Goal: Task Accomplishment & Management: Manage account settings

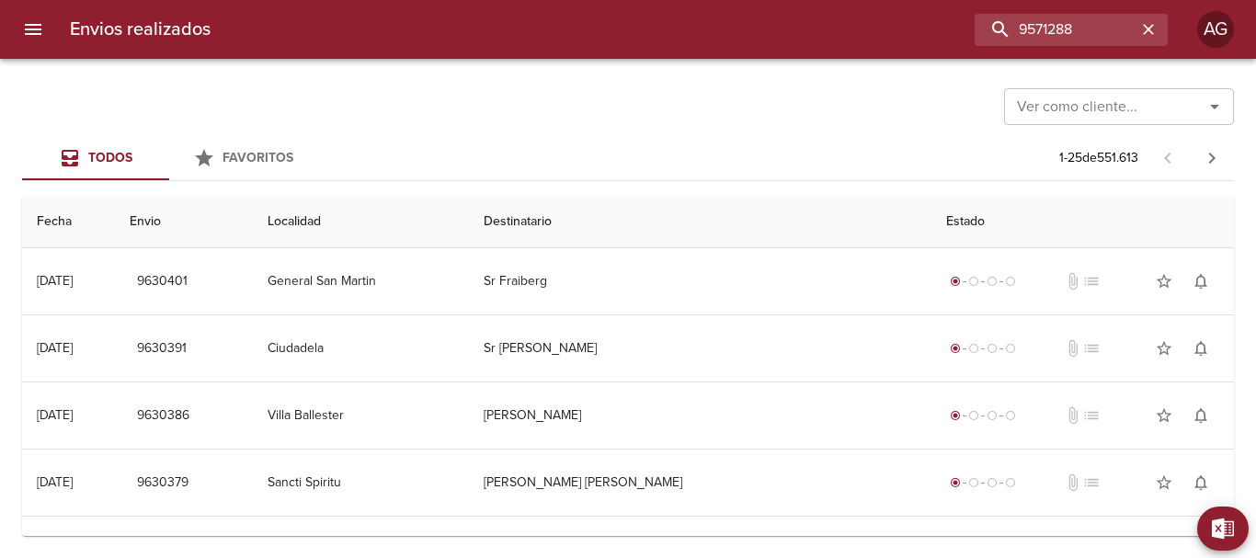
type input "9571288"
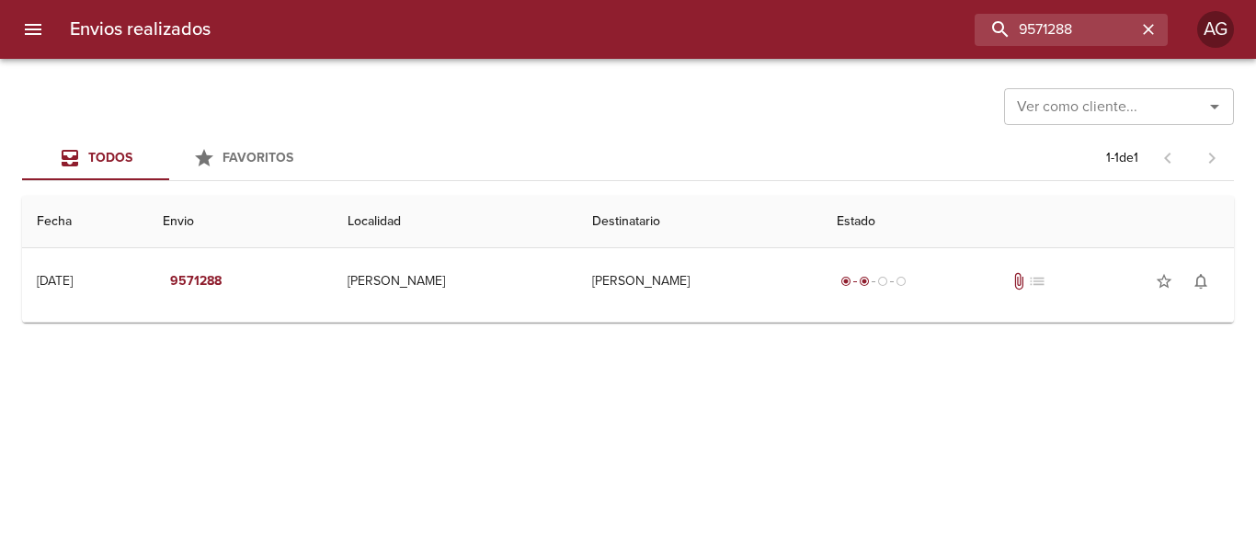
click at [919, 329] on div "Ver como cliente... Ver como cliente... Todos Favoritos 1 - 1 de 1 Fecha Envio …" at bounding box center [628, 308] width 1256 height 499
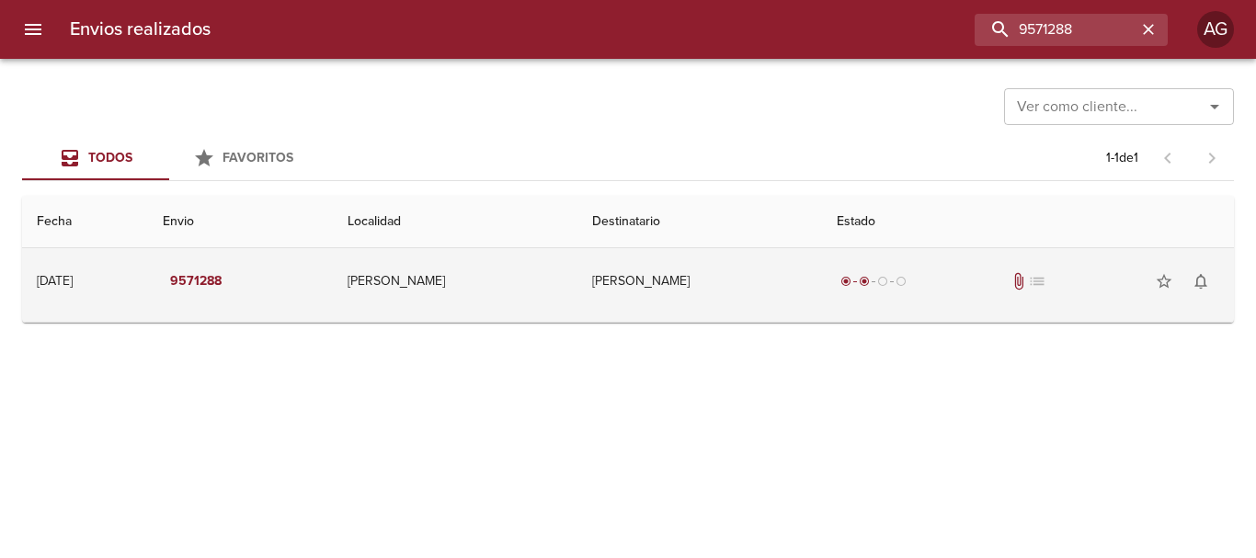
click at [914, 311] on td "radio_button_checked radio_button_checked radio_button_unchecked radio_button_u…" at bounding box center [1028, 281] width 412 height 66
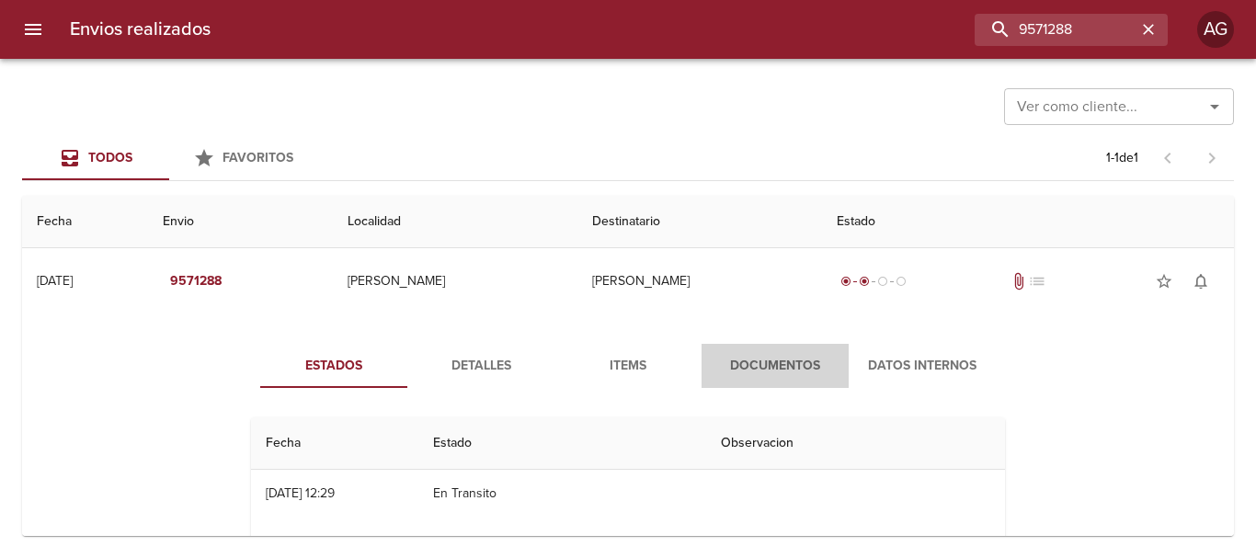
click at [779, 371] on span "Documentos" at bounding box center [775, 366] width 125 height 23
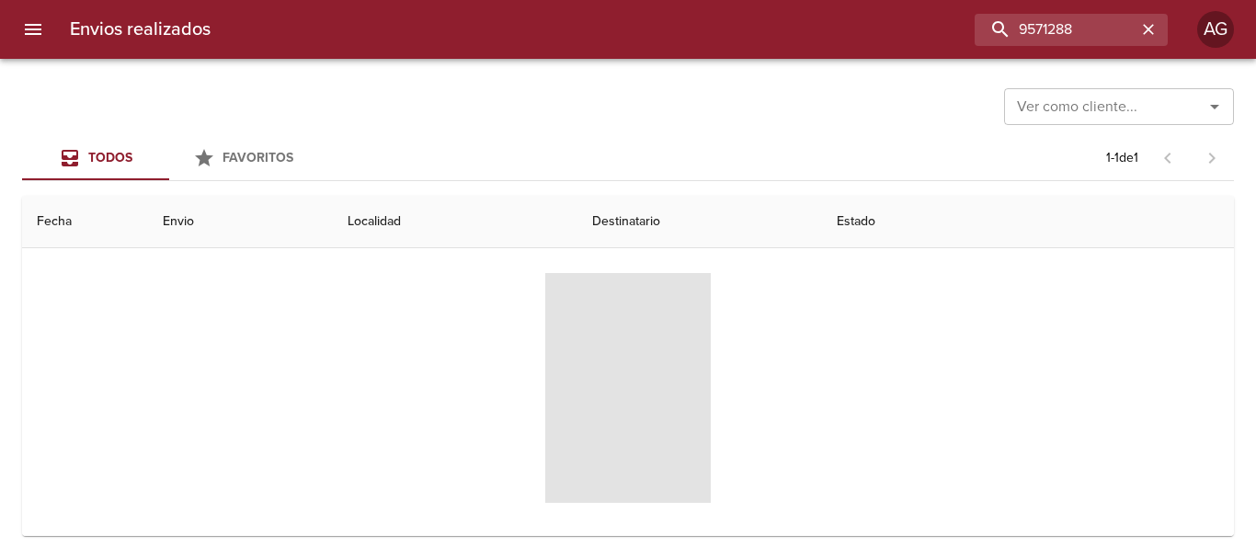
scroll to position [178, 0]
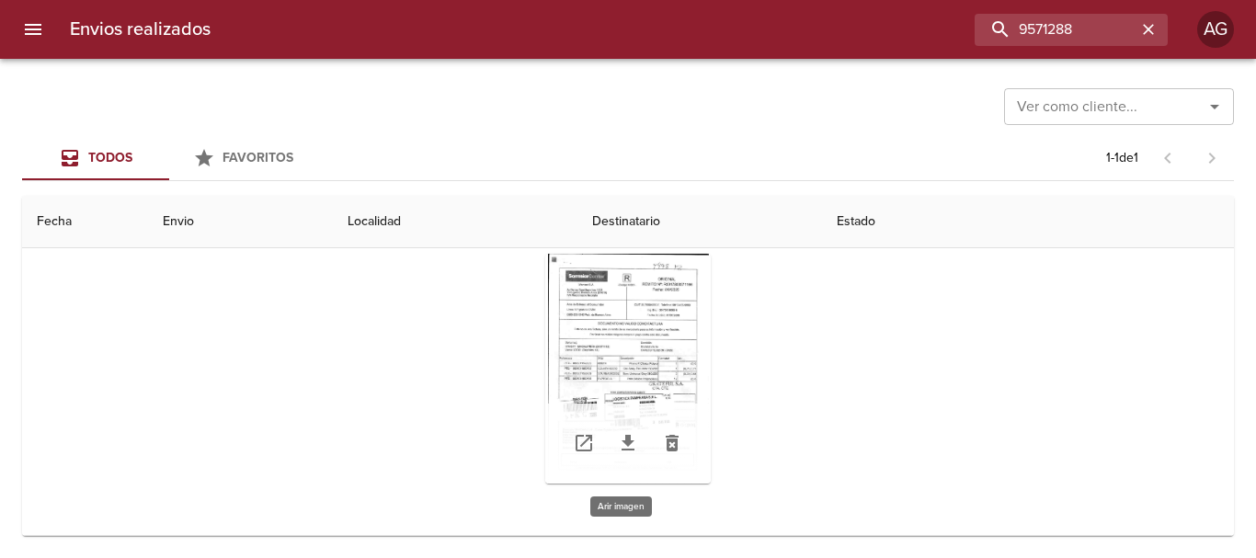
click at [642, 378] on div "Tabla de envíos del cliente" at bounding box center [628, 369] width 166 height 230
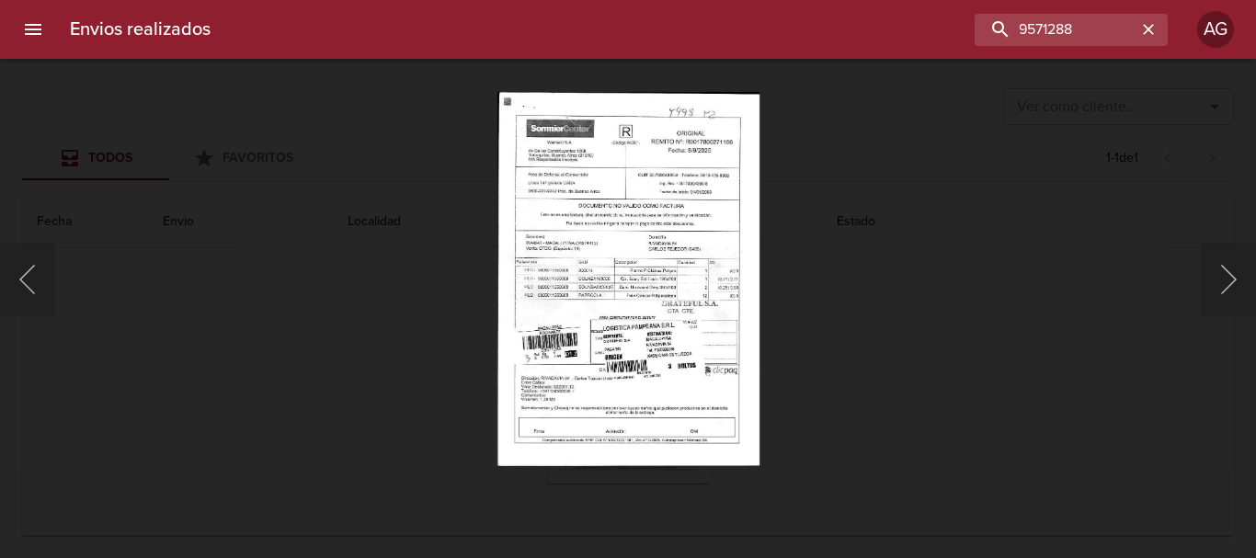
click at [871, 322] on div "Lightbox" at bounding box center [628, 279] width 1256 height 558
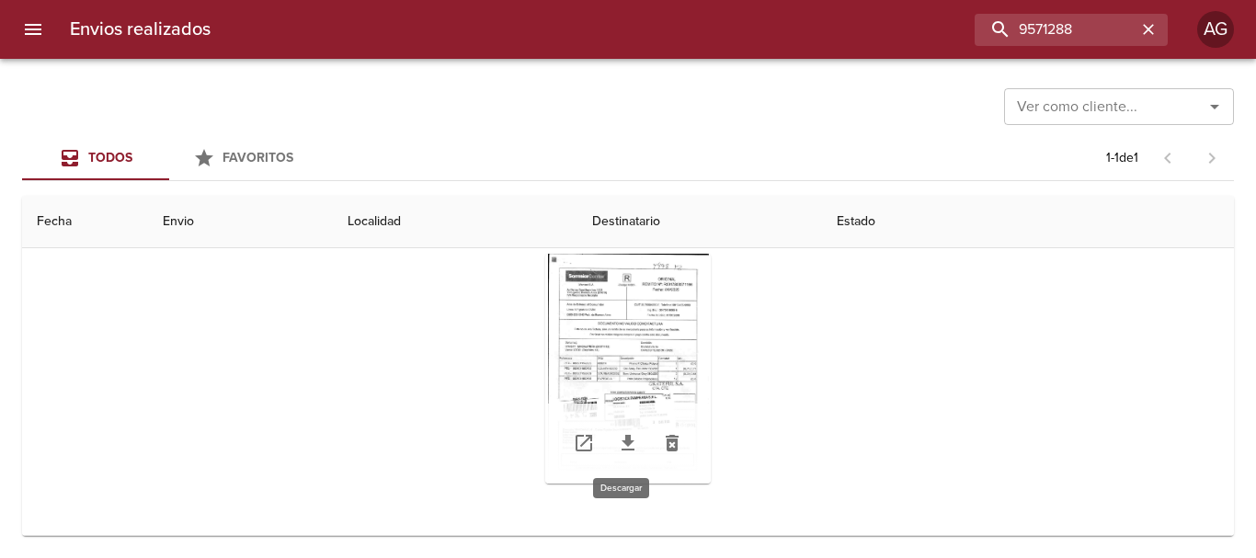
click at [625, 452] on icon "Tabla de envíos del cliente" at bounding box center [628, 443] width 22 height 22
click at [648, 362] on div "Tabla de envíos del cliente" at bounding box center [628, 369] width 166 height 230
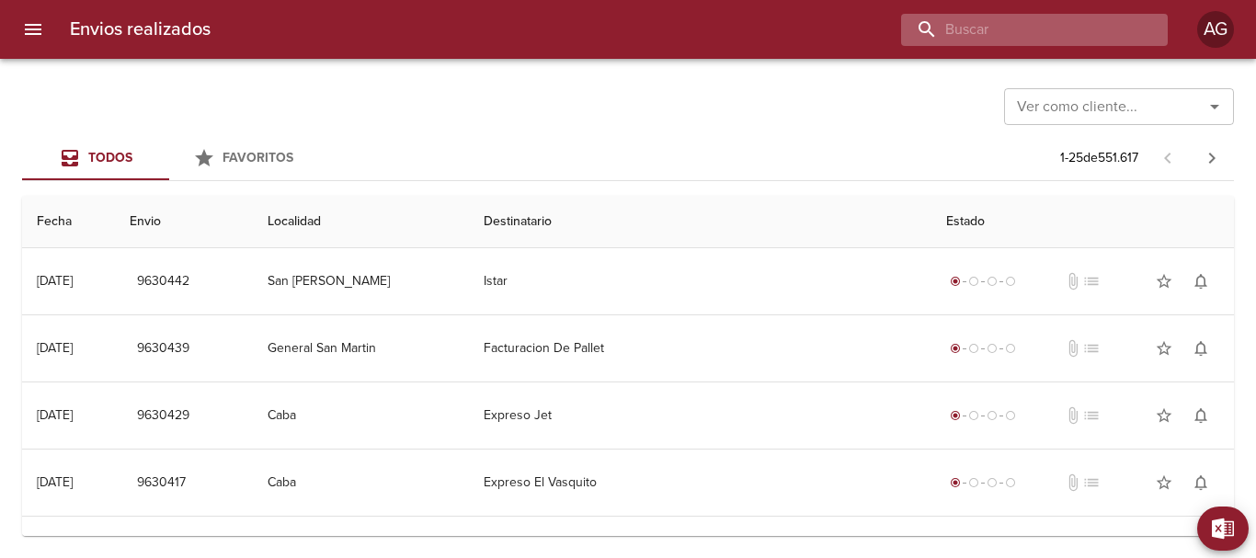
click at [1059, 29] on input "buscar" at bounding box center [1018, 30] width 235 height 32
paste input "9571288"
type input "9571288"
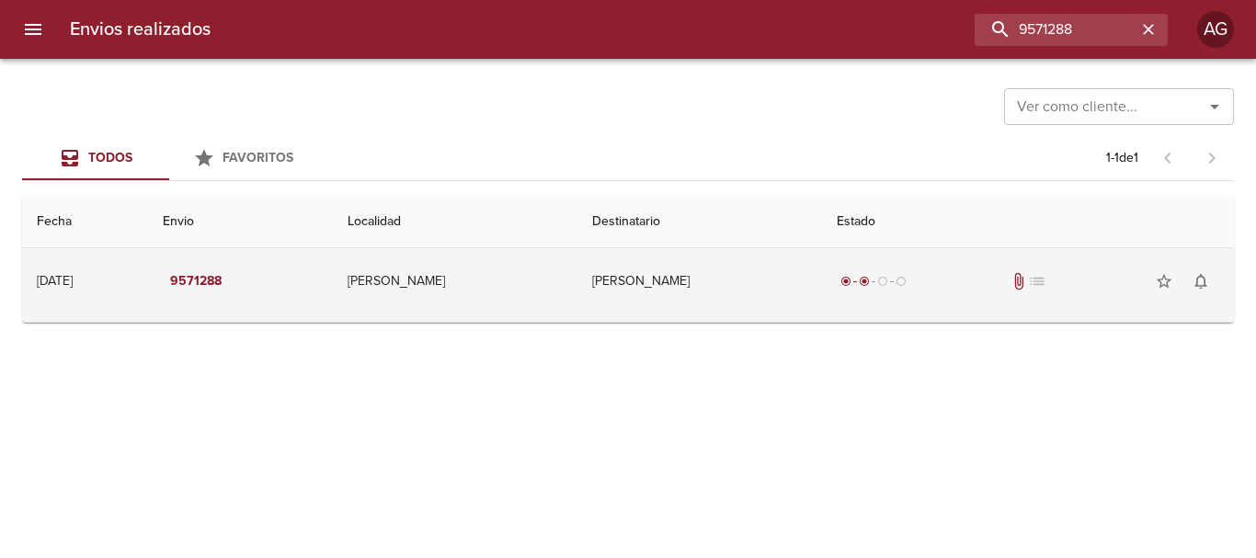
click at [887, 258] on td "radio_button_checked radio_button_checked radio_button_unchecked radio_button_u…" at bounding box center [1028, 281] width 412 height 66
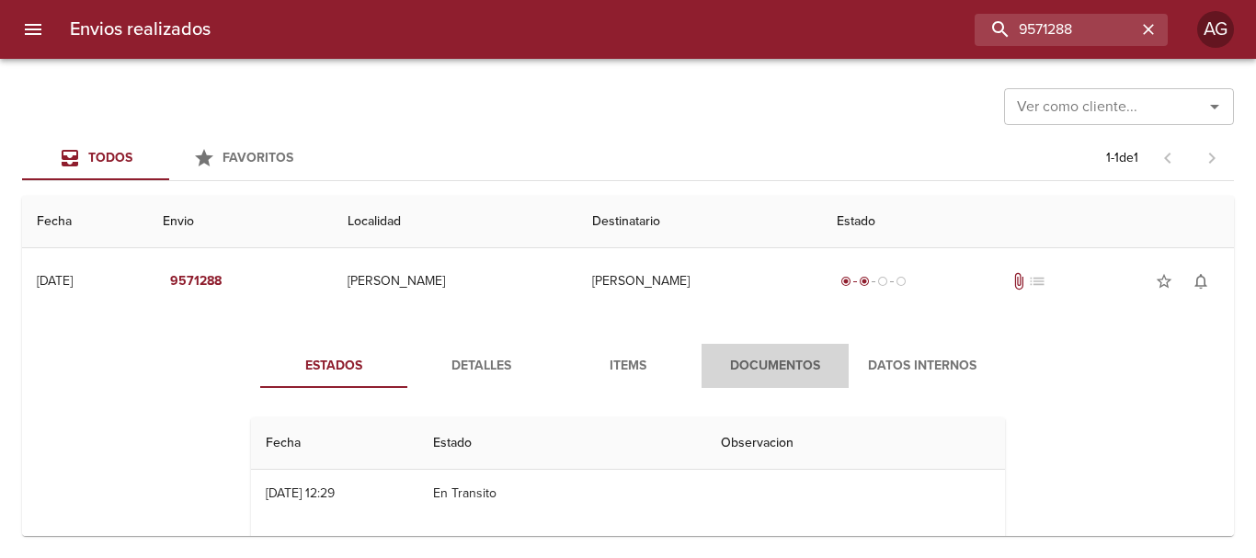
click at [746, 365] on span "Documentos" at bounding box center [775, 366] width 125 height 23
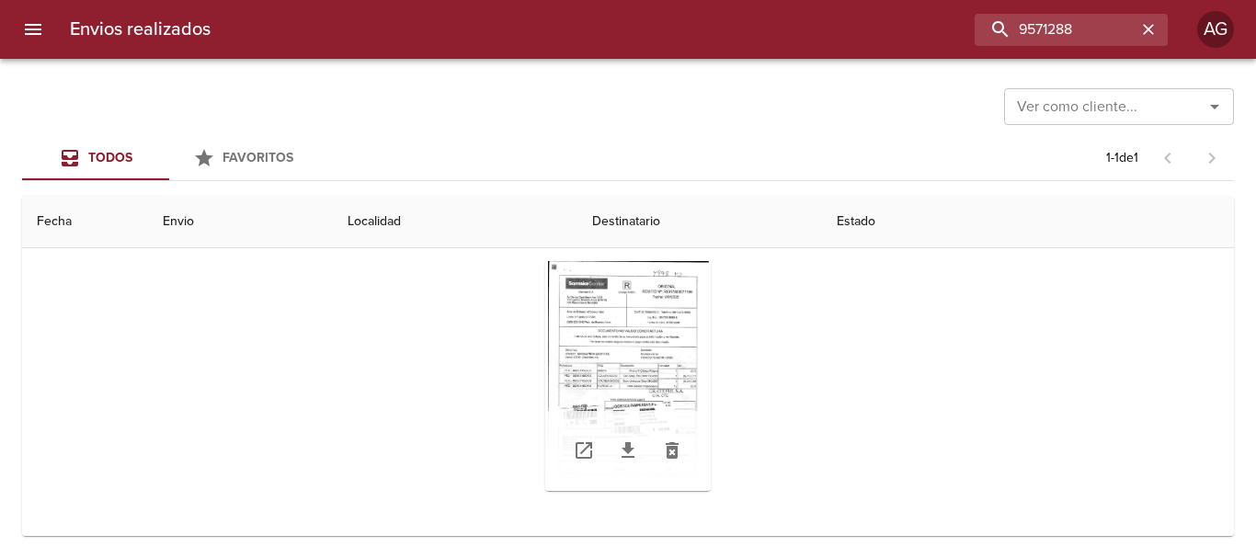
scroll to position [178, 0]
click at [650, 392] on div "Tabla de envíos del cliente" at bounding box center [628, 369] width 166 height 230
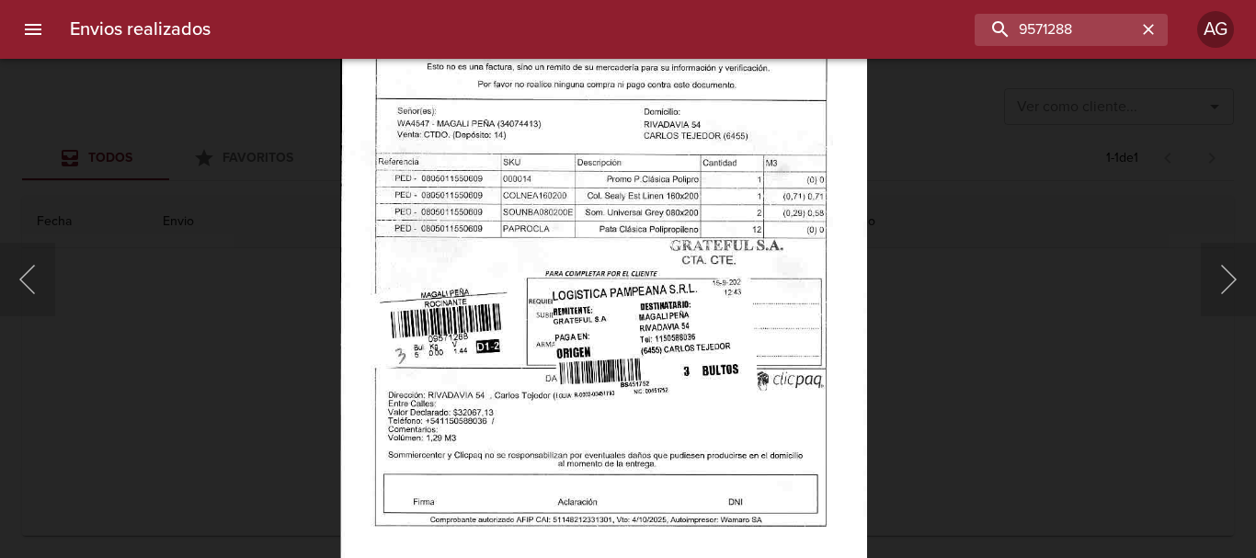
click at [888, 271] on div "Lightbox" at bounding box center [628, 279] width 1256 height 558
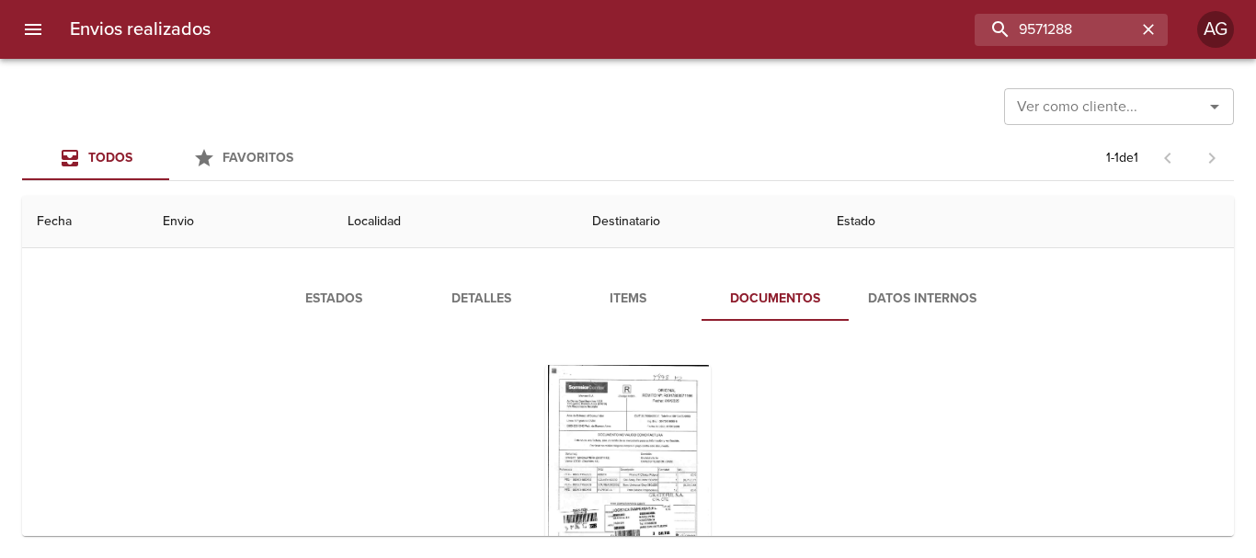
scroll to position [0, 0]
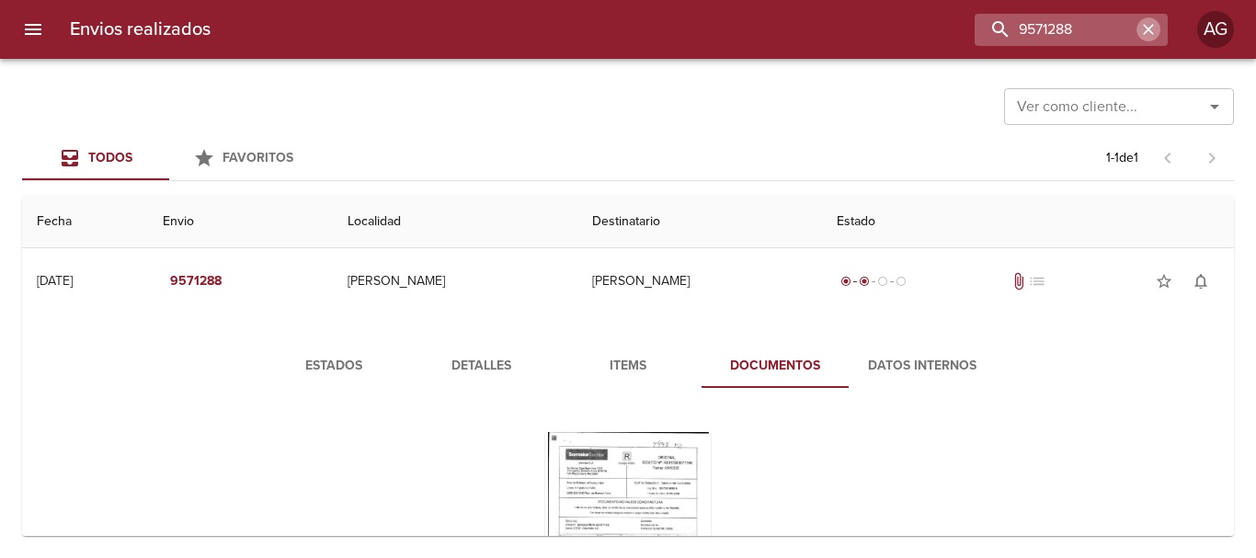
click at [1155, 28] on icon "button" at bounding box center [1149, 29] width 18 height 18
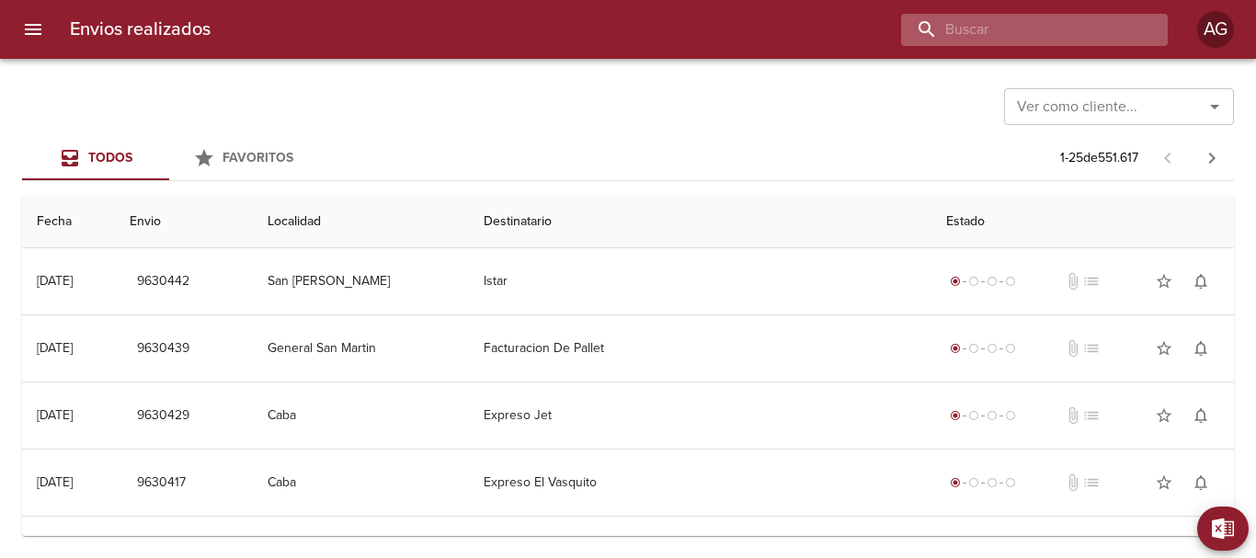
click at [1018, 31] on input "buscar" at bounding box center [1018, 30] width 235 height 32
paste input "9571288"
type input "9"
click at [54, 30] on button "menu" at bounding box center [33, 29] width 44 height 44
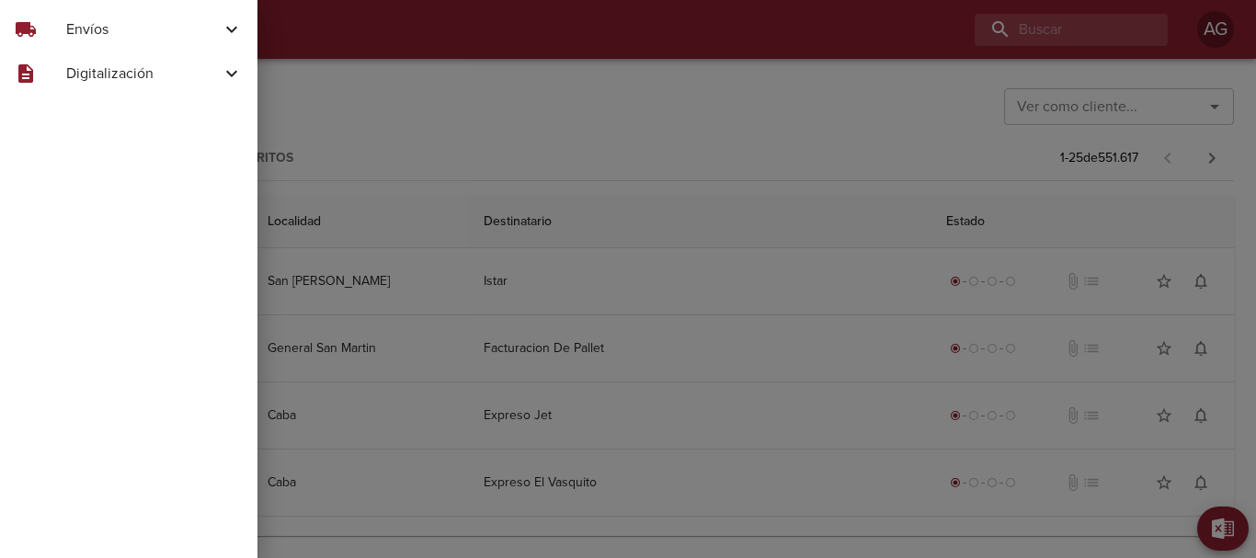
click at [101, 28] on span "Envíos" at bounding box center [143, 29] width 155 height 22
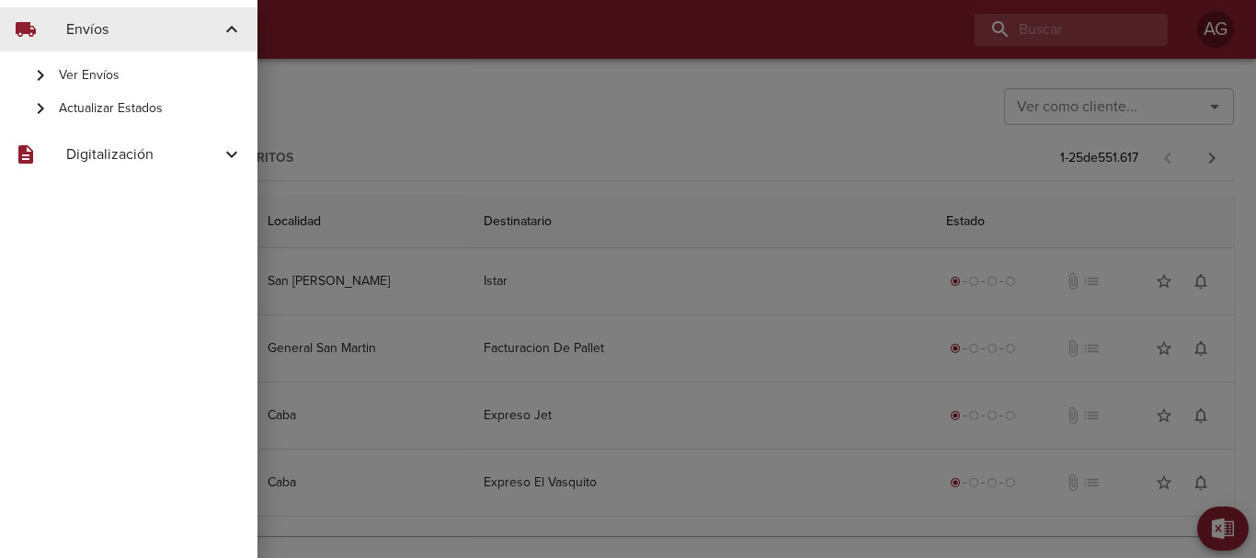
click at [120, 110] on span "Actualizar Estados" at bounding box center [151, 108] width 184 height 18
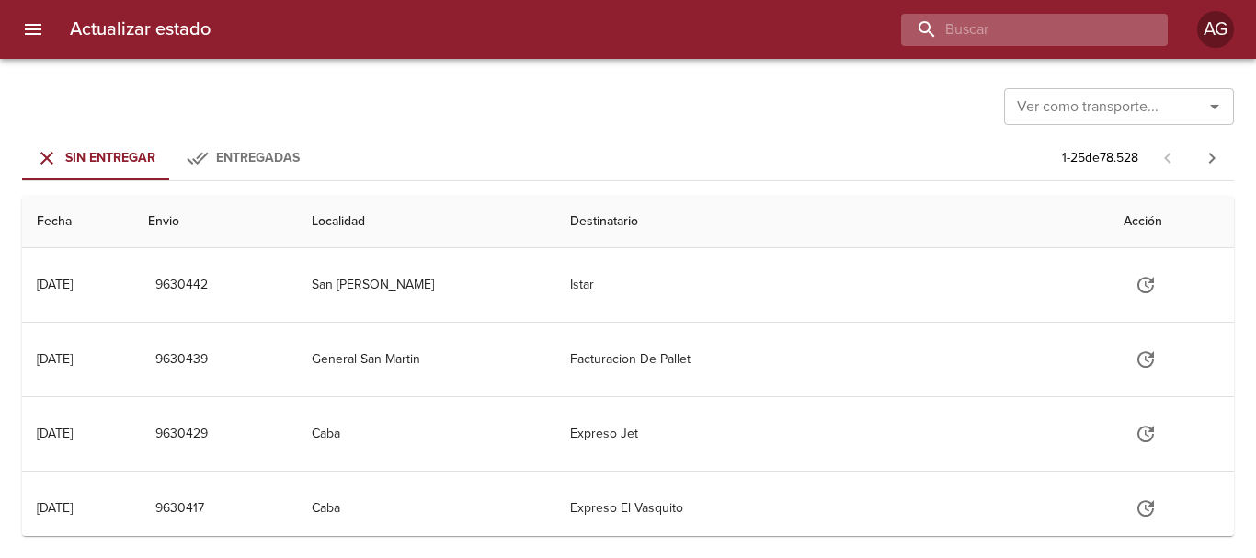
click at [1060, 21] on input "buscar" at bounding box center [1018, 30] width 235 height 32
paste input "9571288"
type input "9571288"
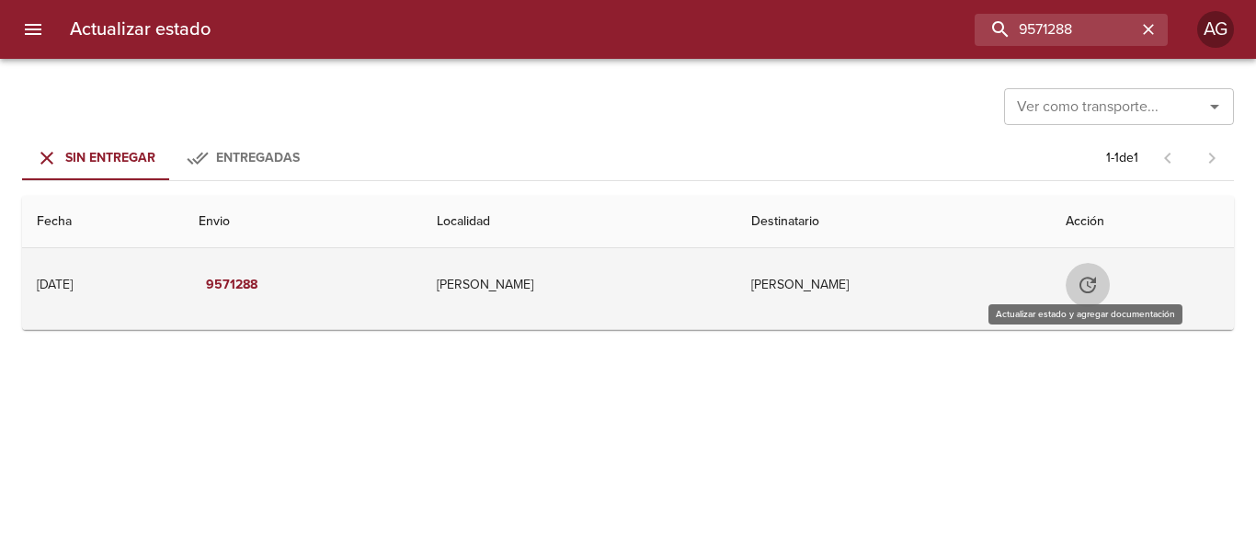
click at [1092, 283] on icon "Tabla de envíos del cliente" at bounding box center [1088, 285] width 17 height 17
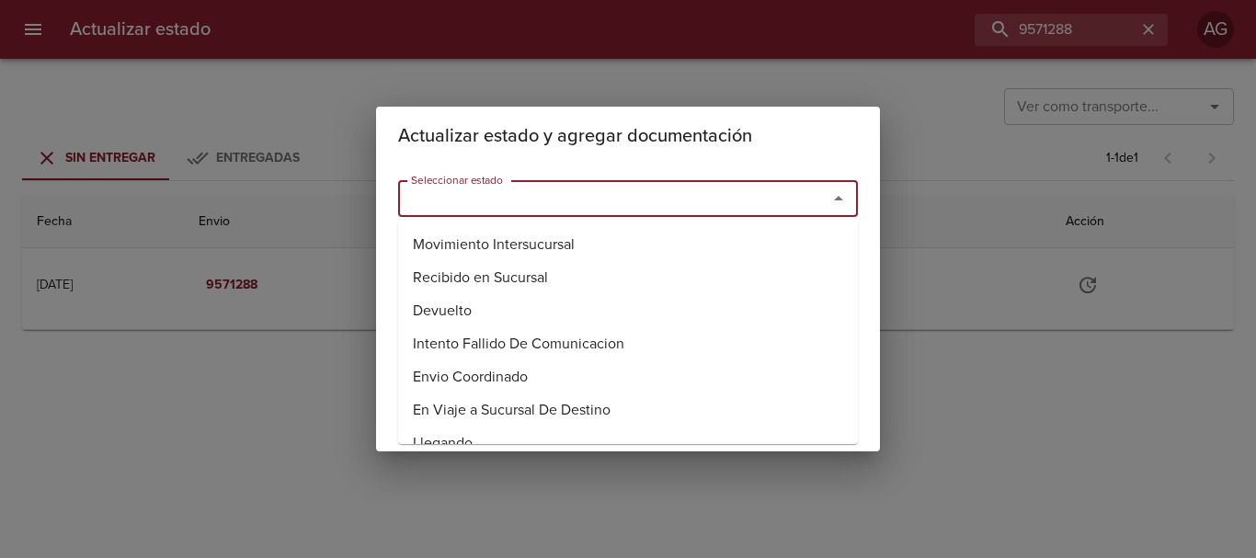
click at [753, 212] on input "Seleccionar estado" at bounding box center [601, 199] width 395 height 26
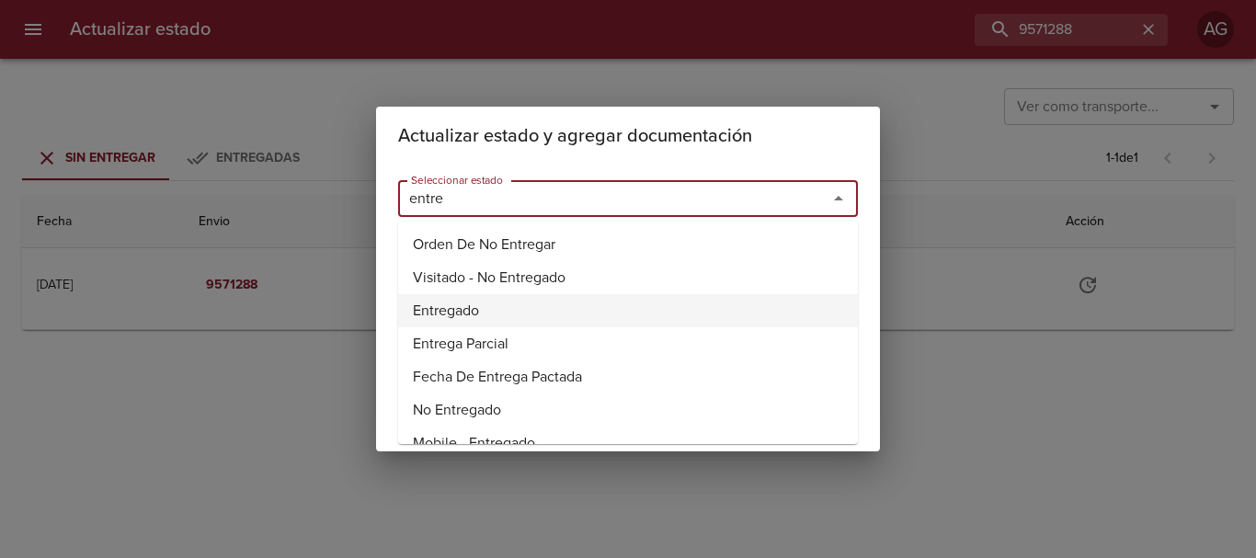
click at [450, 314] on li "Entregado" at bounding box center [628, 310] width 460 height 33
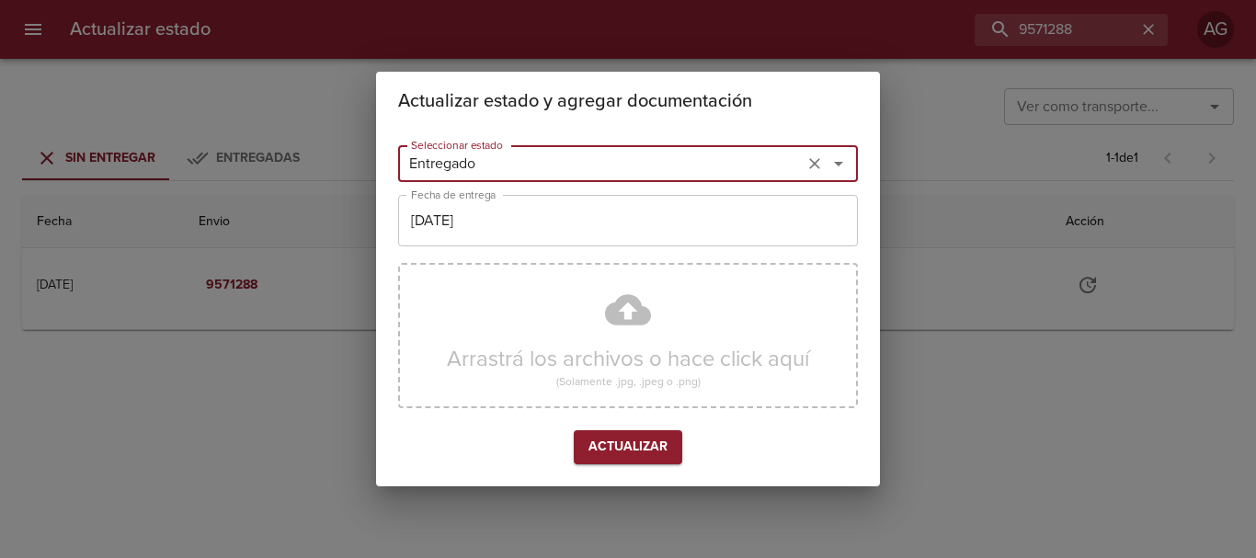
type input "Entregado"
click at [566, 226] on input "[DATE]" at bounding box center [628, 221] width 460 height 52
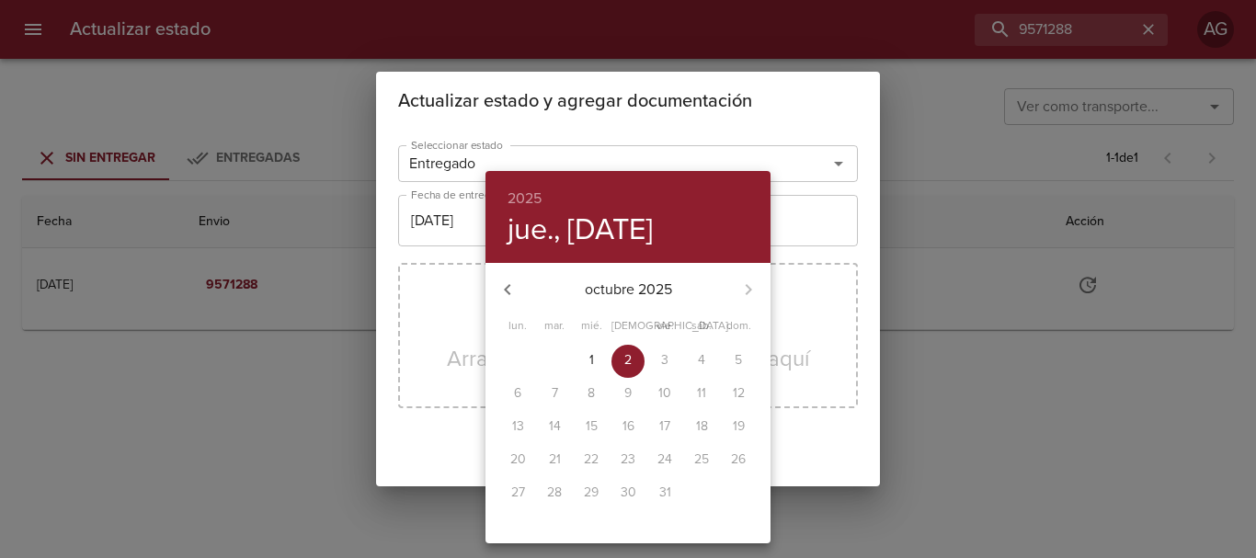
click at [508, 285] on icon "button" at bounding box center [508, 290] width 22 height 22
click at [630, 426] on p "18" at bounding box center [629, 427] width 12 height 18
type input "18/09/2025"
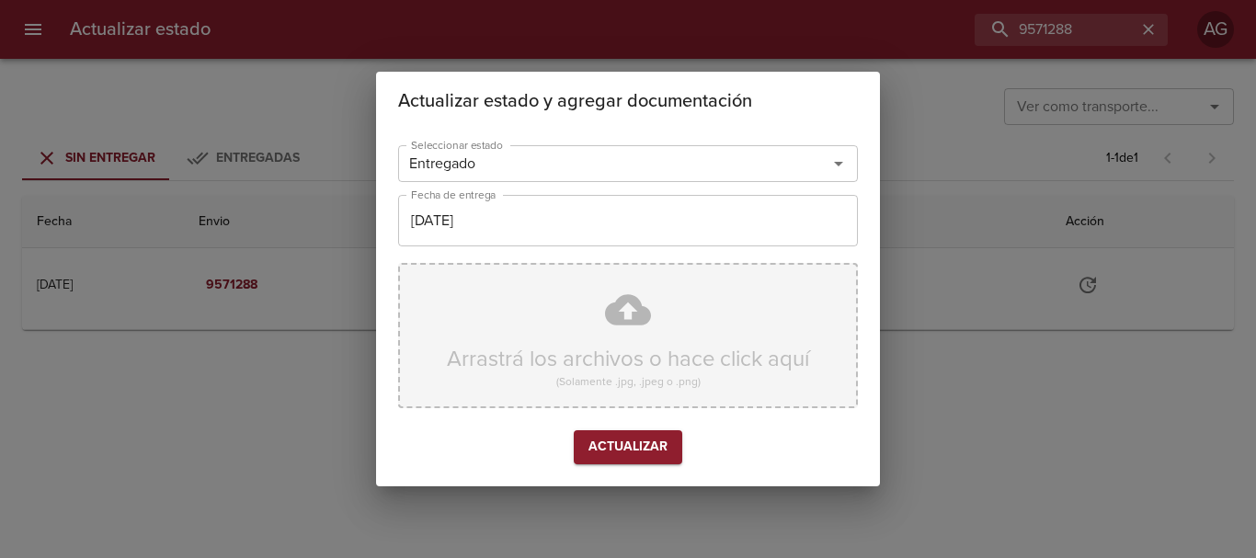
click at [627, 327] on div "Arrastrá los archivos o hace click aquí (Solamente .jpg, .jpeg o .png)" at bounding box center [628, 335] width 460 height 145
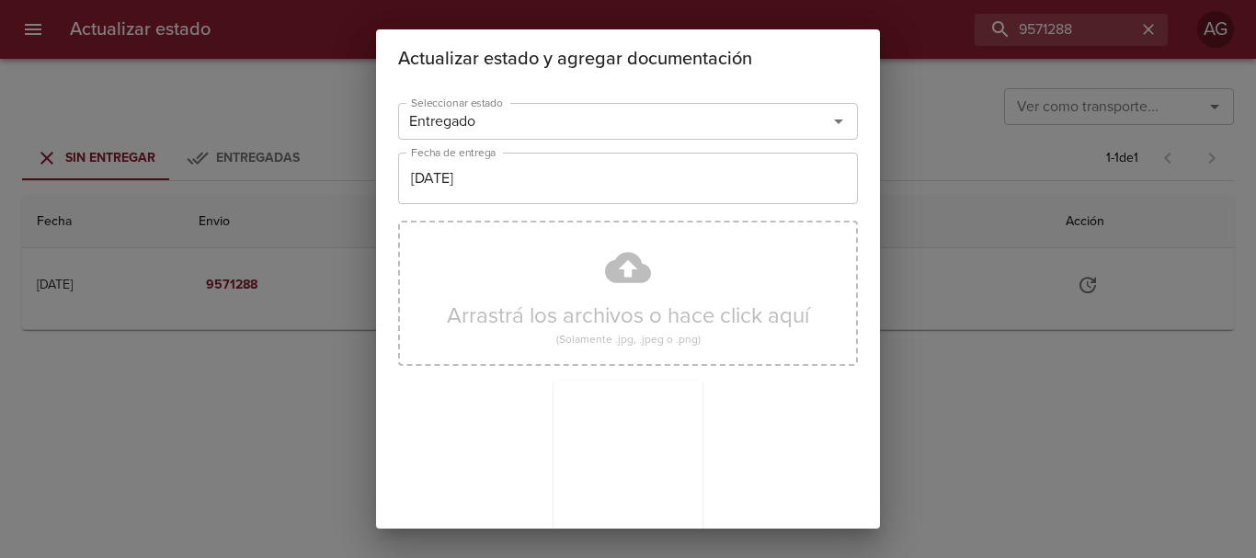
scroll to position [165, 0]
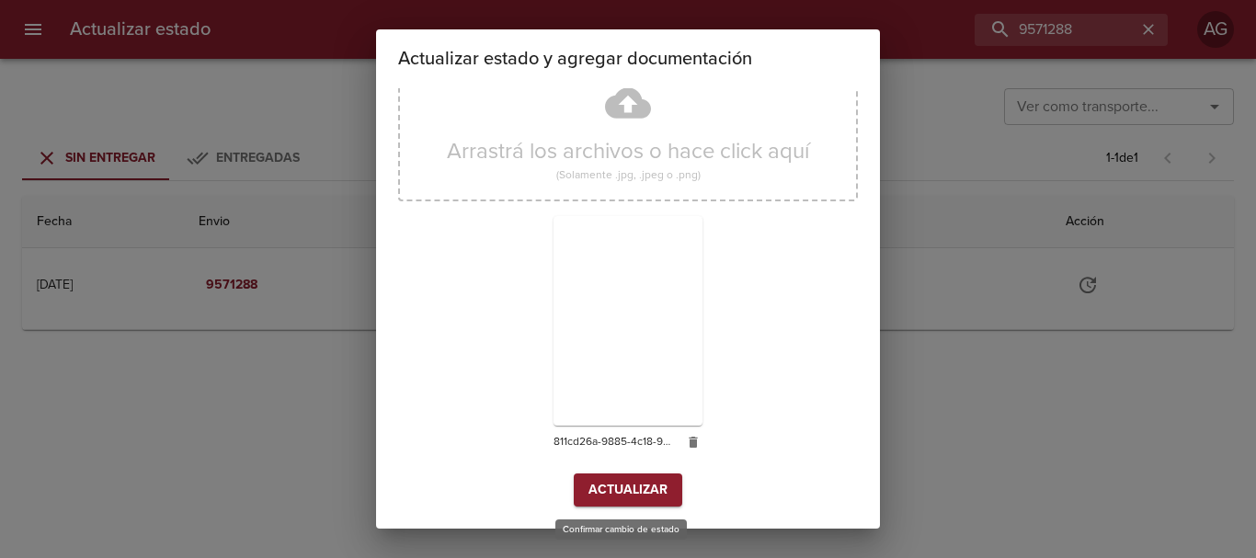
click at [615, 490] on span "Actualizar" at bounding box center [628, 490] width 79 height 23
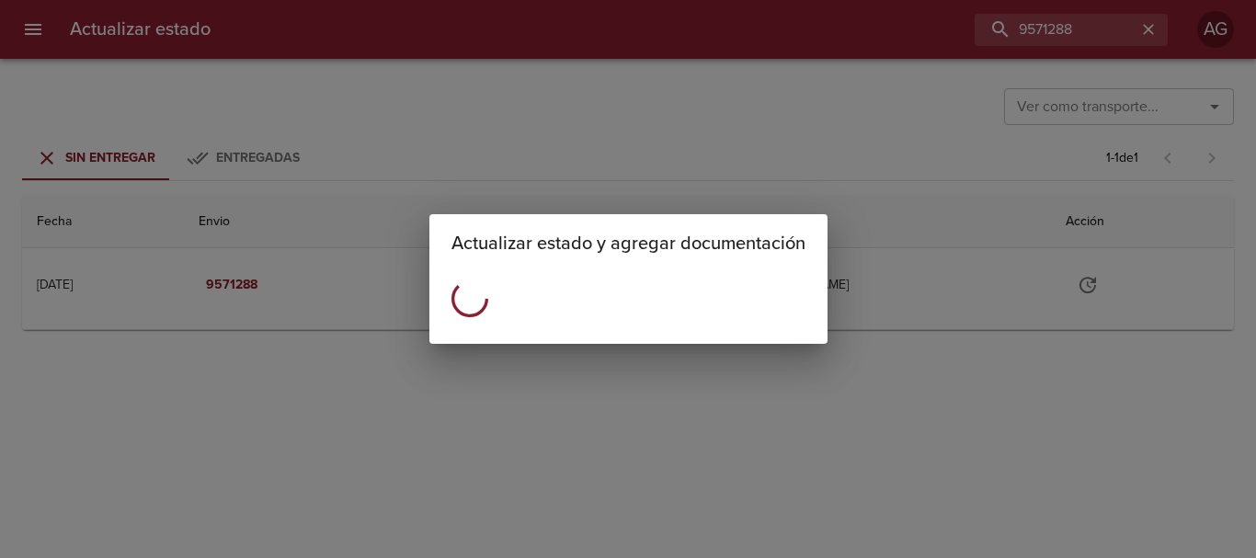
scroll to position [0, 0]
